Goal: Transaction & Acquisition: Download file/media

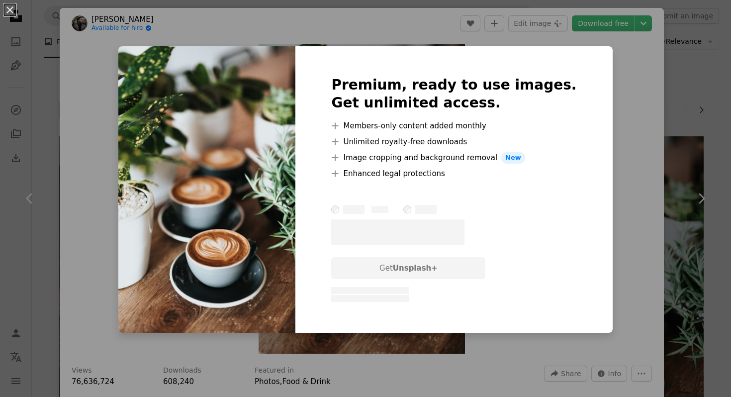
scroll to position [88, 0]
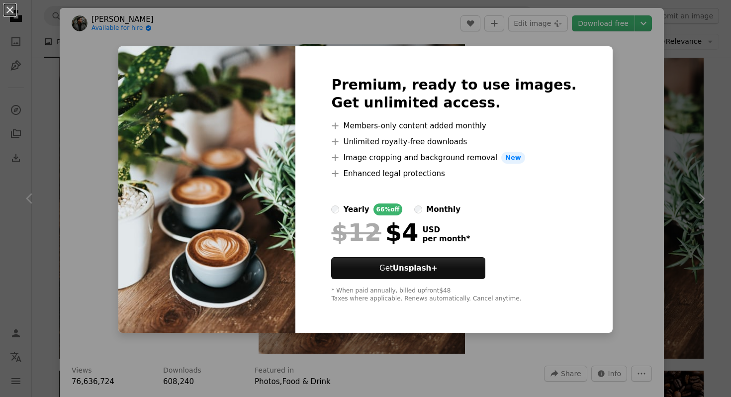
click at [630, 248] on div "An X shape Premium, ready to use images. Get unlimited access. A plus sign Memb…" at bounding box center [365, 198] width 731 height 397
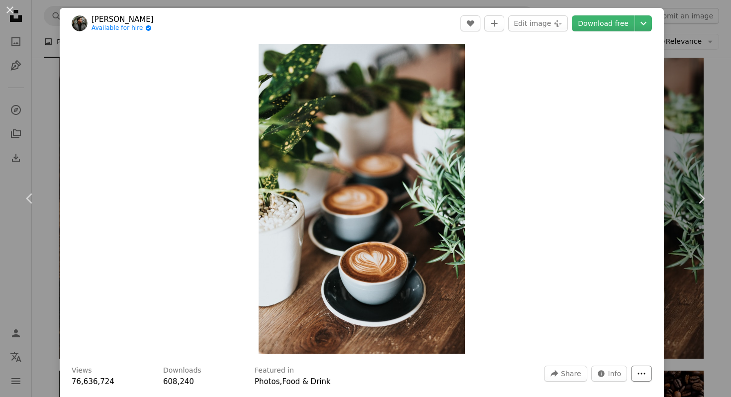
click at [637, 375] on icon "More Actions" at bounding box center [641, 373] width 9 height 9
click at [562, 379] on dialog "An X shape Chevron left Chevron right [PERSON_NAME] Available for hire A checkm…" at bounding box center [365, 198] width 731 height 397
click at [566, 372] on span "Share" at bounding box center [571, 373] width 20 height 15
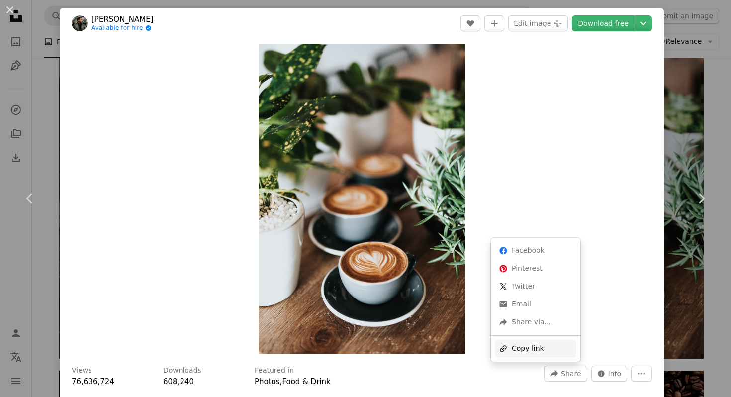
click at [563, 353] on div "A URL sharing icon (chains) Copy link" at bounding box center [536, 349] width 82 height 18
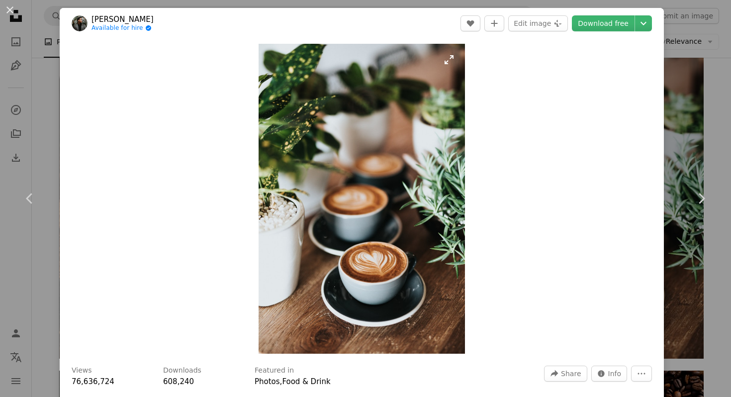
click at [348, 279] on img "Zoom in on this image" at bounding box center [362, 199] width 206 height 310
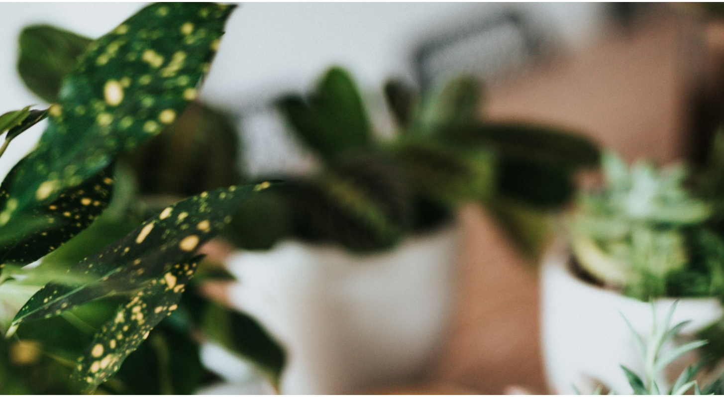
scroll to position [340, 0]
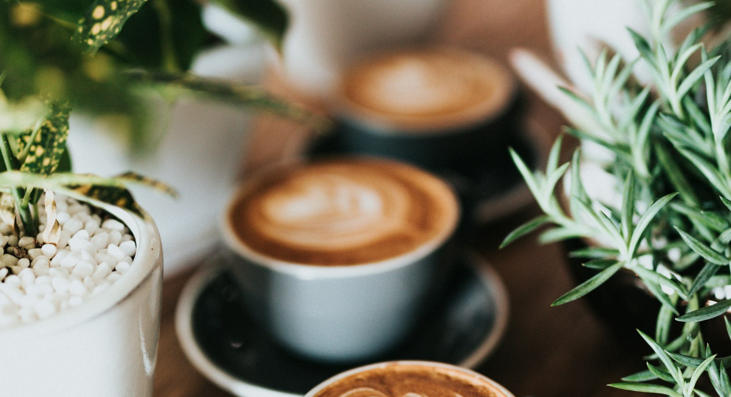
click at [348, 279] on img "Zoom out on this image" at bounding box center [366, 209] width 732 height 1099
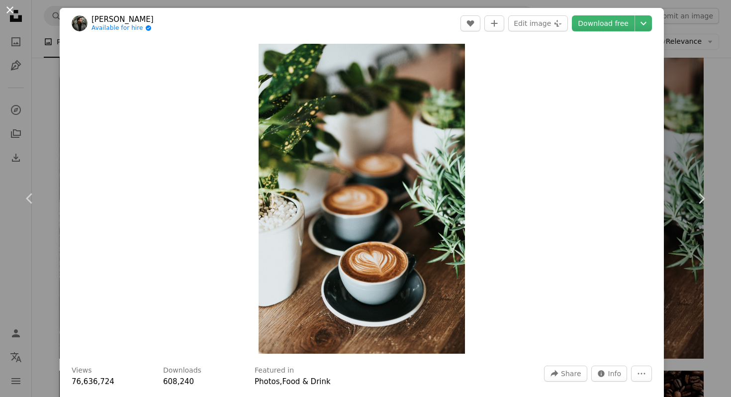
click at [12, 6] on button "An X shape" at bounding box center [10, 10] width 12 height 12
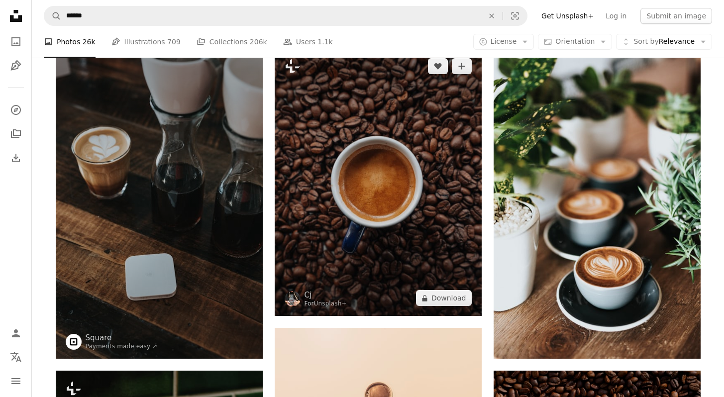
click at [432, 206] on img at bounding box center [378, 182] width 207 height 268
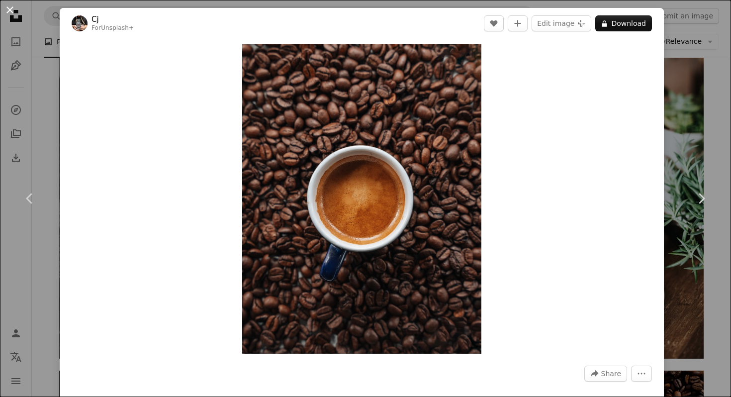
click at [11, 7] on button "An X shape" at bounding box center [10, 10] width 12 height 12
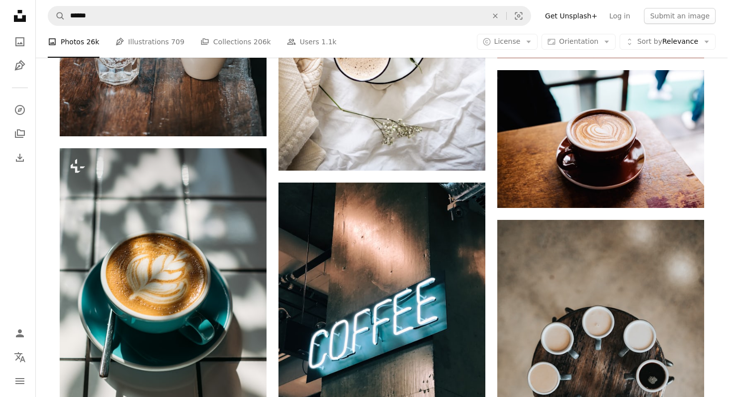
scroll to position [2213, 0]
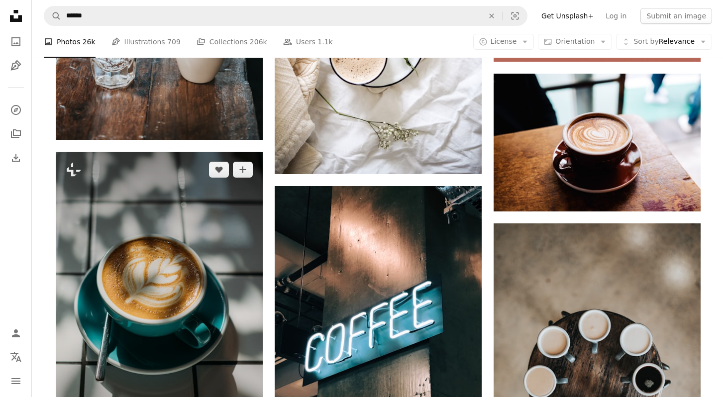
click at [182, 376] on img at bounding box center [159, 307] width 207 height 310
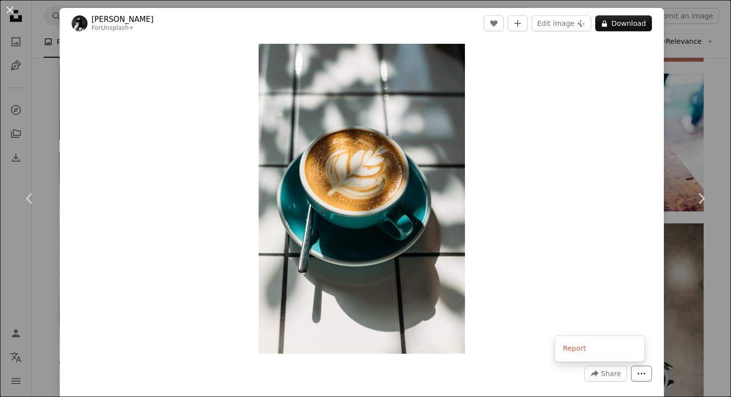
click at [637, 372] on icon "More Actions" at bounding box center [641, 373] width 9 height 9
click at [443, 362] on dialog "An X shape Chevron left Chevron right [PERSON_NAME] For Unsplash+ A heart A plu…" at bounding box center [365, 198] width 731 height 397
click at [602, 370] on span "Share" at bounding box center [612, 373] width 20 height 15
click at [570, 350] on div "A URL sharing icon (chains) Copy link" at bounding box center [575, 349] width 82 height 18
click at [167, 91] on div "Zoom in" at bounding box center [362, 199] width 605 height 320
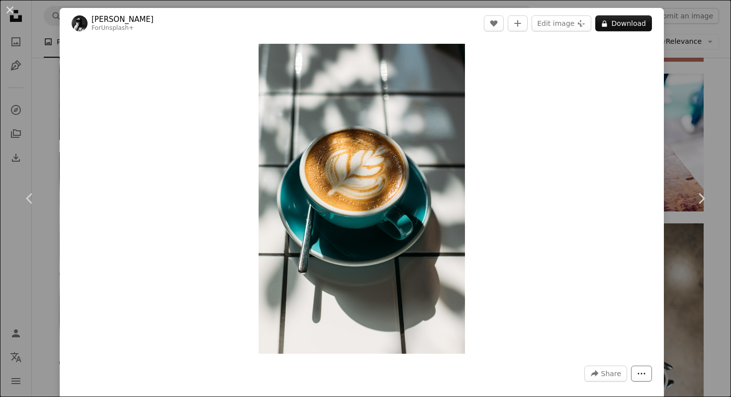
click at [640, 372] on button "More Actions" at bounding box center [641, 374] width 21 height 16
click at [605, 376] on dialog "An X shape Chevron left Chevron right [PERSON_NAME] For Unsplash+ A heart A plu…" at bounding box center [365, 198] width 731 height 397
click at [604, 368] on span "Share" at bounding box center [612, 373] width 20 height 15
click at [488, 332] on dialog "An X shape Chevron left Chevron right [PERSON_NAME] For Unsplash+ A heart A plu…" at bounding box center [365, 198] width 731 height 397
click at [8, 16] on button "An X shape" at bounding box center [10, 10] width 12 height 12
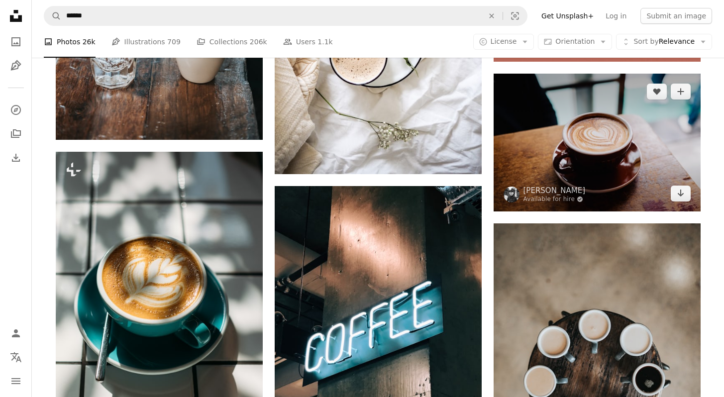
click at [649, 121] on img at bounding box center [597, 143] width 207 height 138
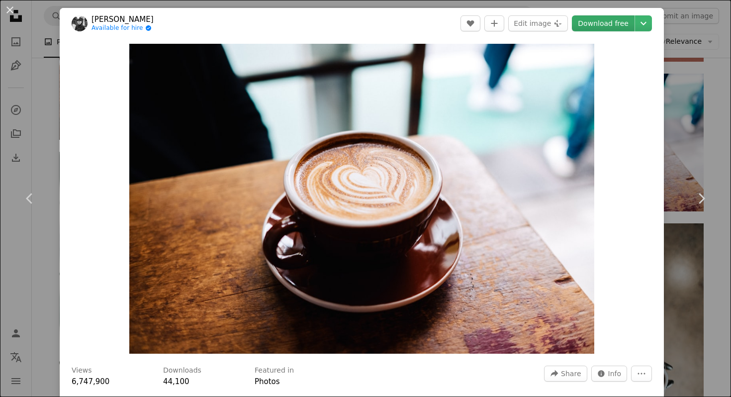
click at [616, 26] on link "Download free" at bounding box center [603, 23] width 63 height 16
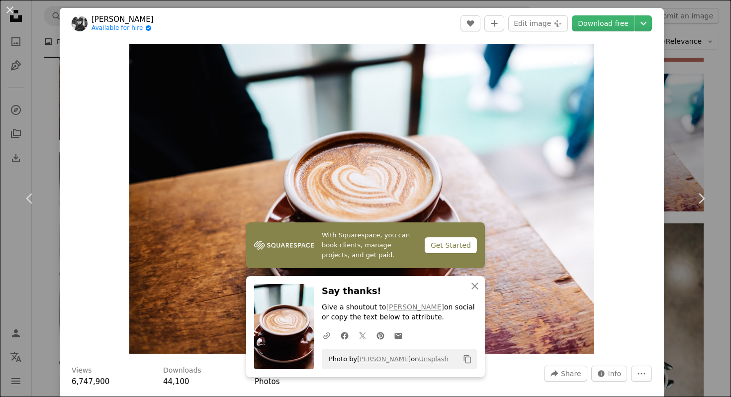
click at [528, 229] on img "Zoom in on this image" at bounding box center [361, 199] width 465 height 310
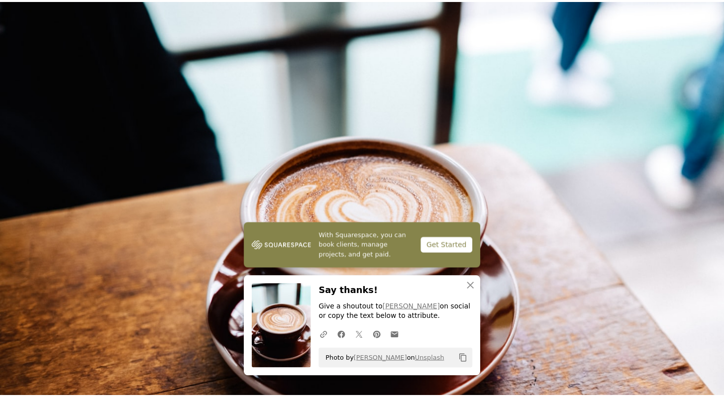
scroll to position [40, 0]
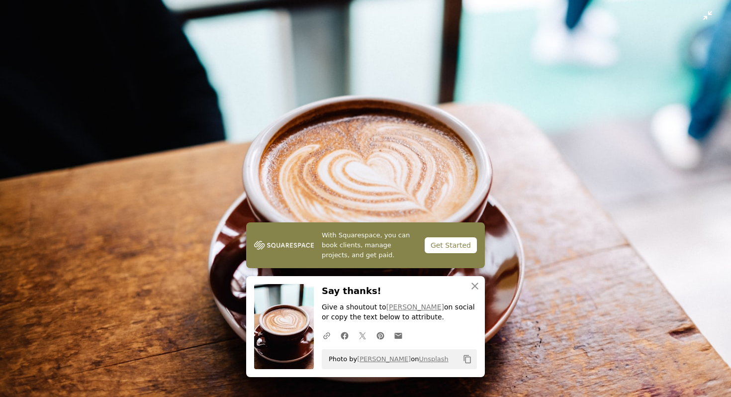
click at [539, 130] on img "Zoom out on this image" at bounding box center [366, 203] width 732 height 488
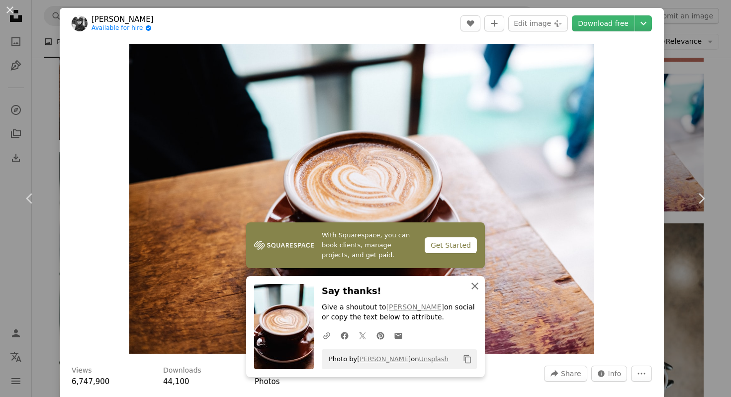
click at [473, 285] on icon "button" at bounding box center [475, 286] width 7 height 7
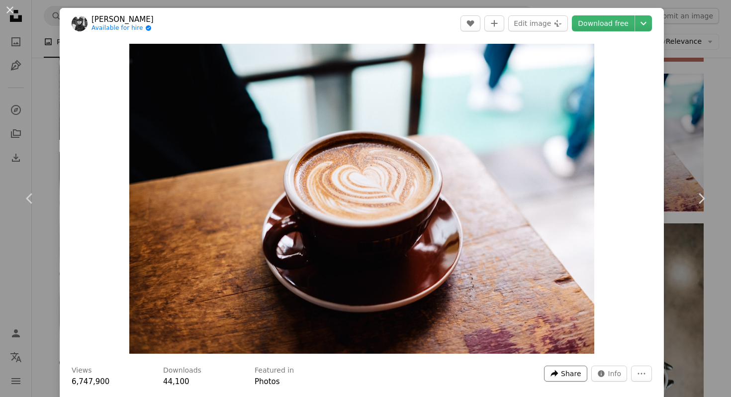
click at [554, 374] on button "A forward-right arrow Share" at bounding box center [565, 374] width 43 height 16
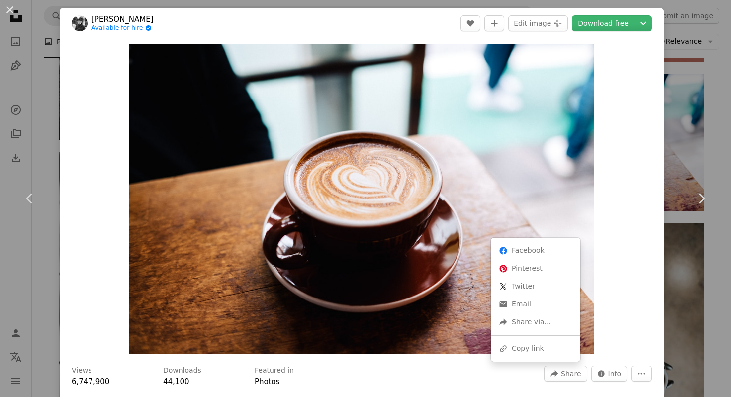
click at [540, 357] on div "Facebook icon Facebook Pinterest icon Pinterest X (formerly Twitter) icon Twitt…" at bounding box center [536, 300] width 90 height 124
click at [541, 354] on div "A URL sharing icon (chains) Copy link" at bounding box center [536, 349] width 82 height 18
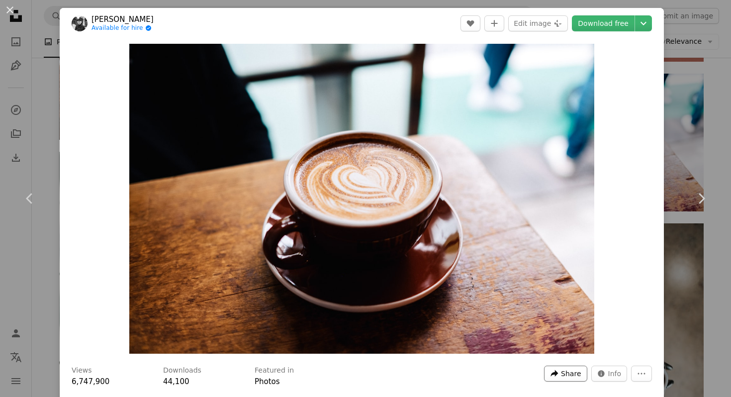
click at [550, 371] on icon "A forward-right arrow" at bounding box center [554, 373] width 9 height 9
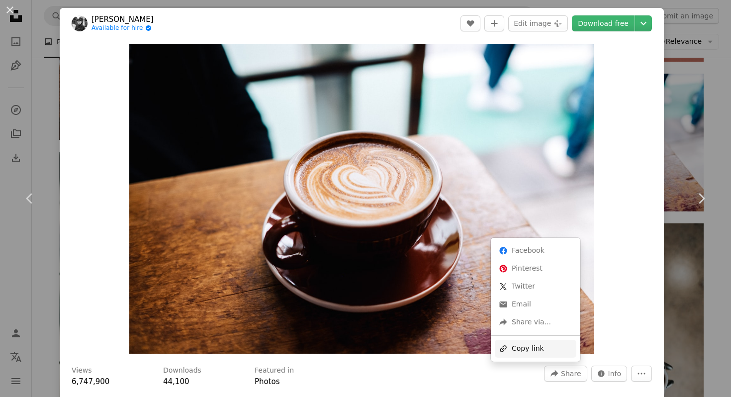
click at [534, 345] on div "A URL sharing icon (chains) Copy link" at bounding box center [536, 349] width 82 height 18
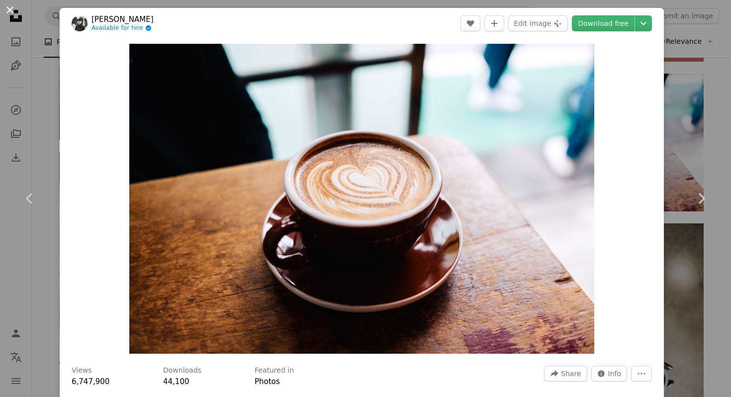
click at [12, 8] on button "An X shape" at bounding box center [10, 10] width 12 height 12
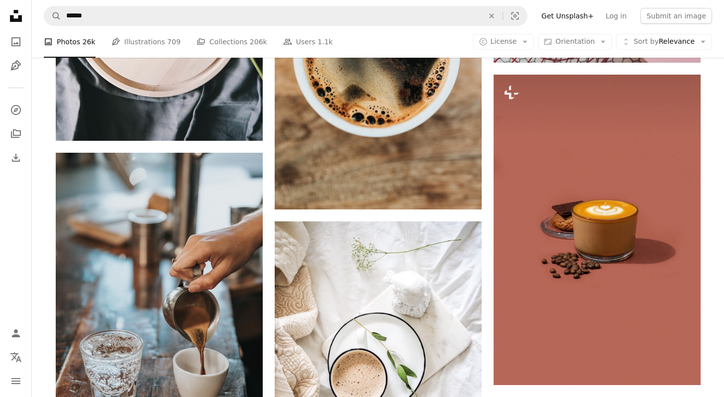
scroll to position [1772, 0]
